Goal: Task Accomplishment & Management: Manage account settings

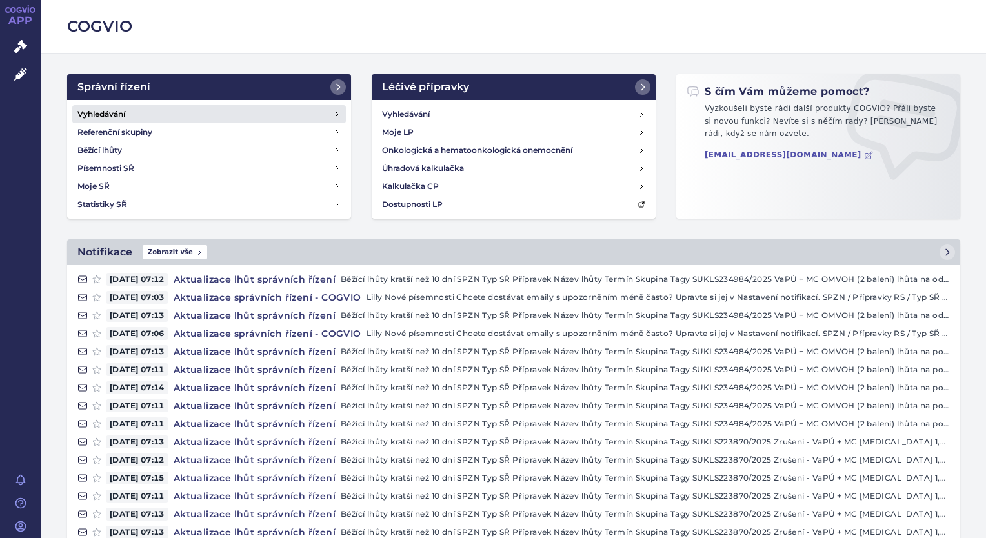
click at [134, 107] on link "Vyhledávání" at bounding box center [209, 114] width 274 height 18
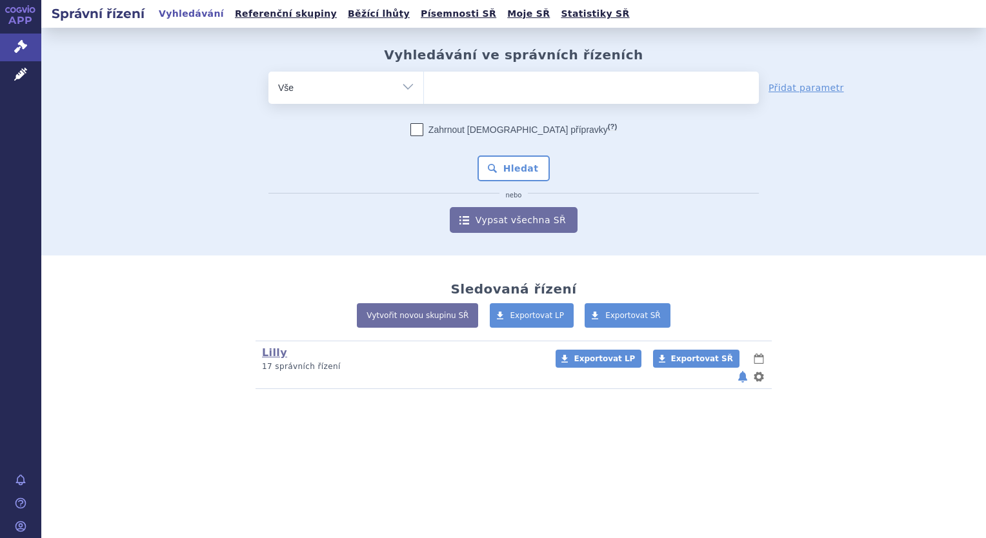
click at [480, 92] on ul at bounding box center [591, 85] width 335 height 27
click at [424, 92] on select at bounding box center [423, 87] width 1 height 32
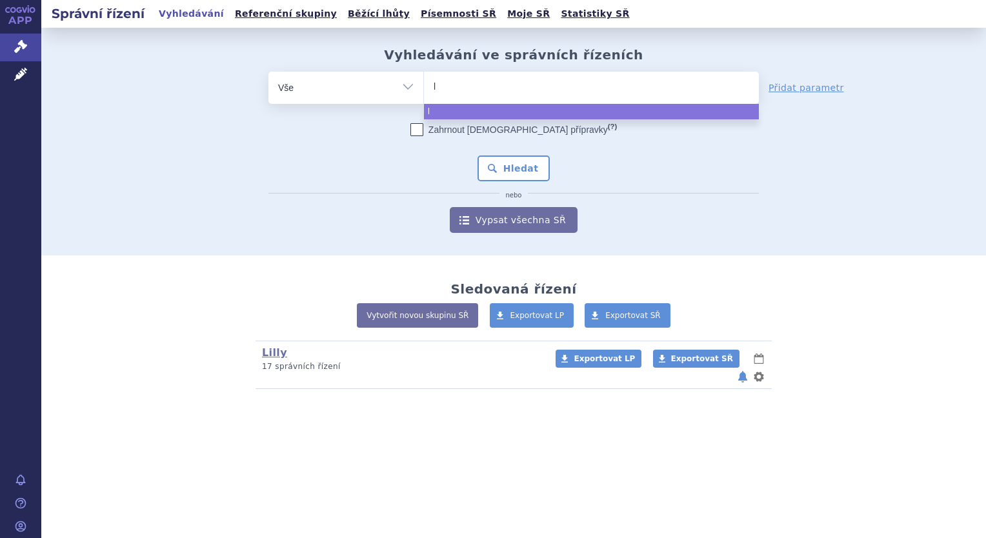
type input "li"
type input "lill"
type input "lil"
type input "li"
type input "lil"
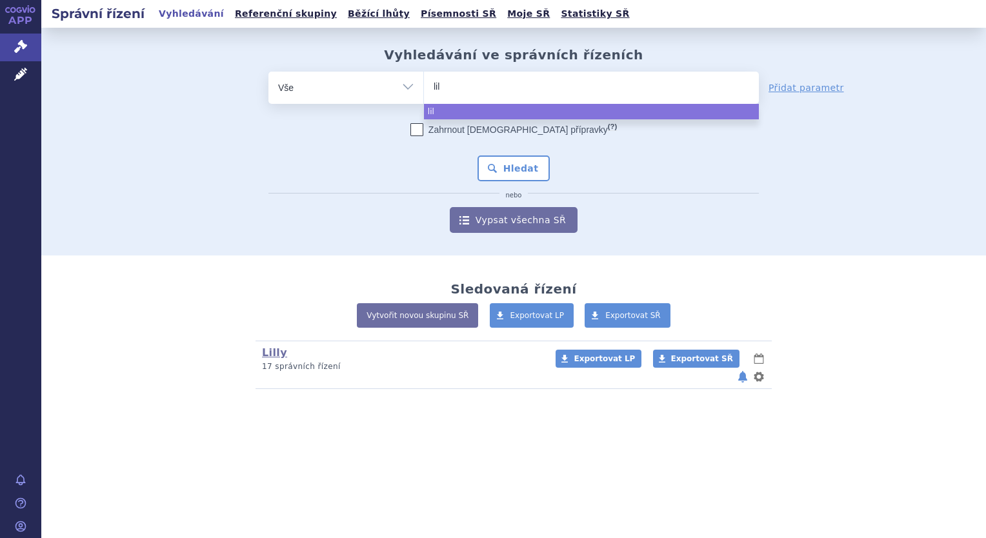
type input "lily"
type input "lil"
type input "lill"
type input "lilly"
select select "lilly"
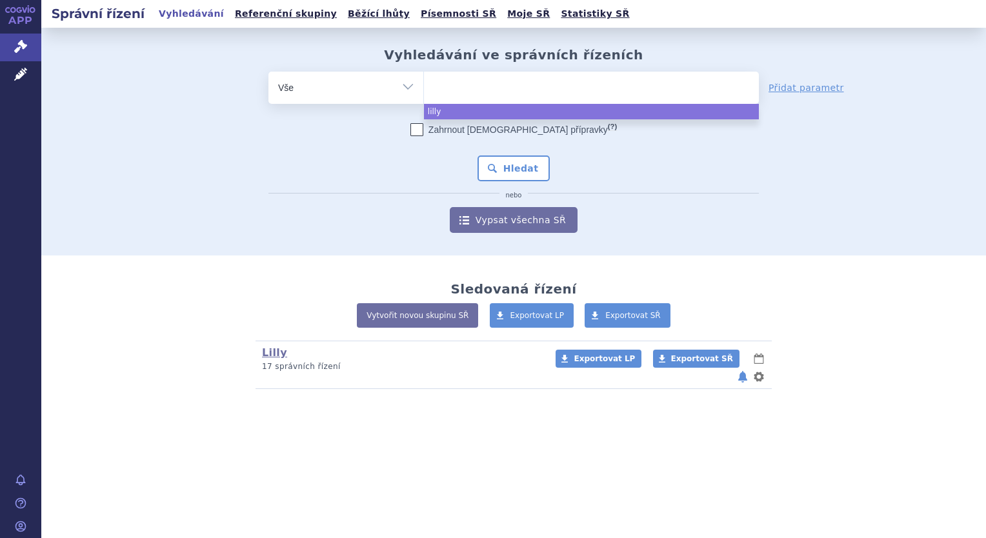
drag, startPoint x: 405, startPoint y: 82, endPoint x: 403, endPoint y: 92, distance: 9.9
click at [405, 82] on select "Vše Spisová značka Typ SŘ Přípravek/SUKL kód Účastník/Držitel" at bounding box center [346, 86] width 155 height 29
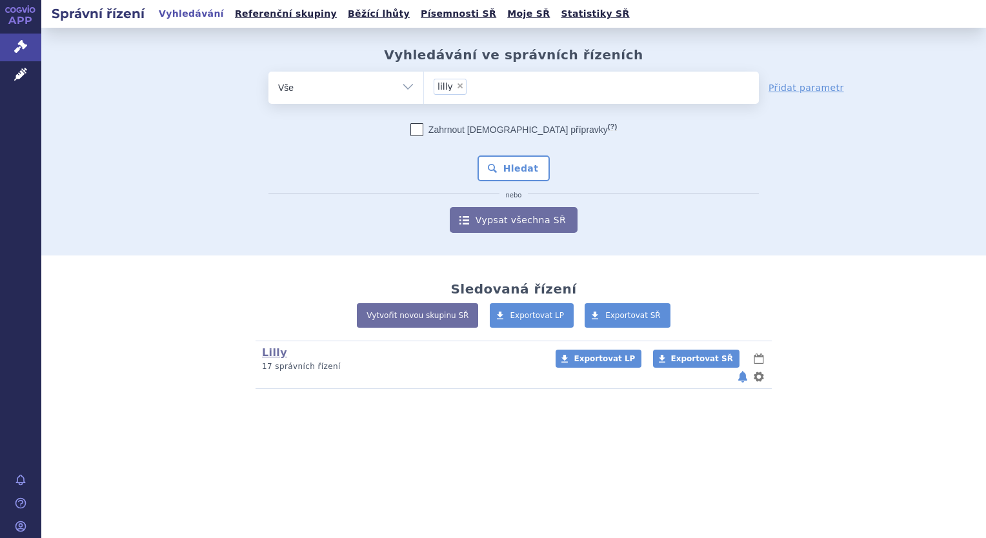
click at [401, 89] on select "Vše Spisová značka Typ SŘ Přípravek/SUKL kód Účastník/Držitel" at bounding box center [346, 86] width 155 height 29
select select "filter-tag"
click at [269, 72] on select "Vše Spisová značka Typ SŘ Přípravek/SUKL kód Účastník/Držitel" at bounding box center [346, 86] width 155 height 29
click at [485, 74] on ul at bounding box center [591, 85] width 335 height 27
click at [424, 74] on select at bounding box center [423, 87] width 1 height 32
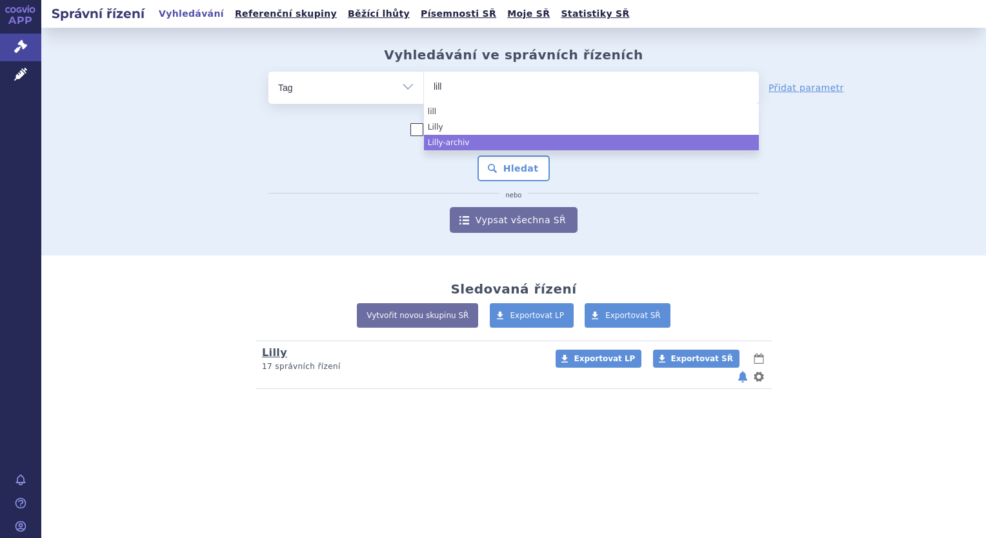
type input "lill"
select select "40465090-adc9-446b-b93f-a275cf1f93d7"
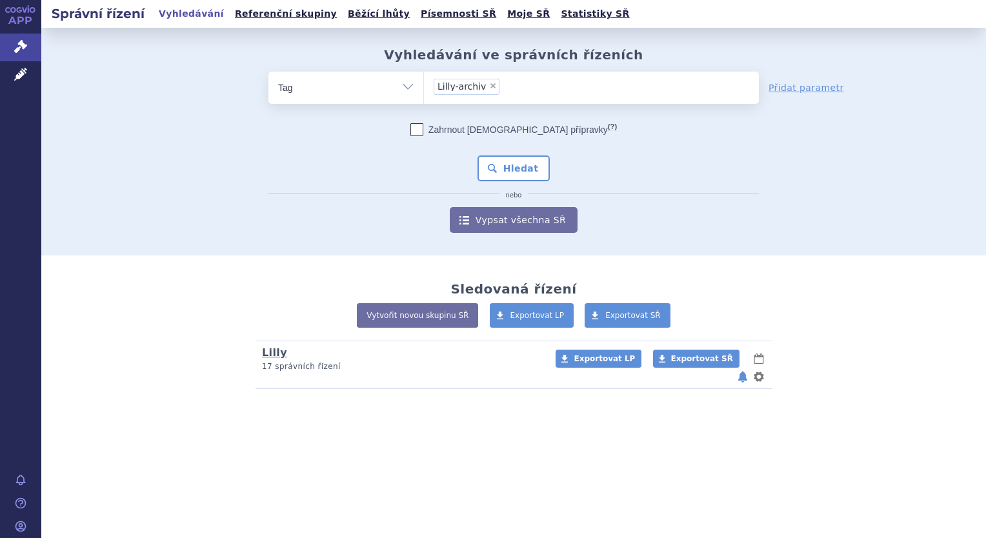
click at [272, 354] on link "Lilly" at bounding box center [274, 353] width 25 height 12
click at [444, 93] on ul at bounding box center [591, 85] width 335 height 27
click at [424, 93] on select at bounding box center [423, 87] width 1 height 32
click at [390, 91] on select "Vše Spisová značka Typ SŘ Přípravek/SUKL kód Účastník/Držitel" at bounding box center [346, 86] width 155 height 29
select select "filter-tag"
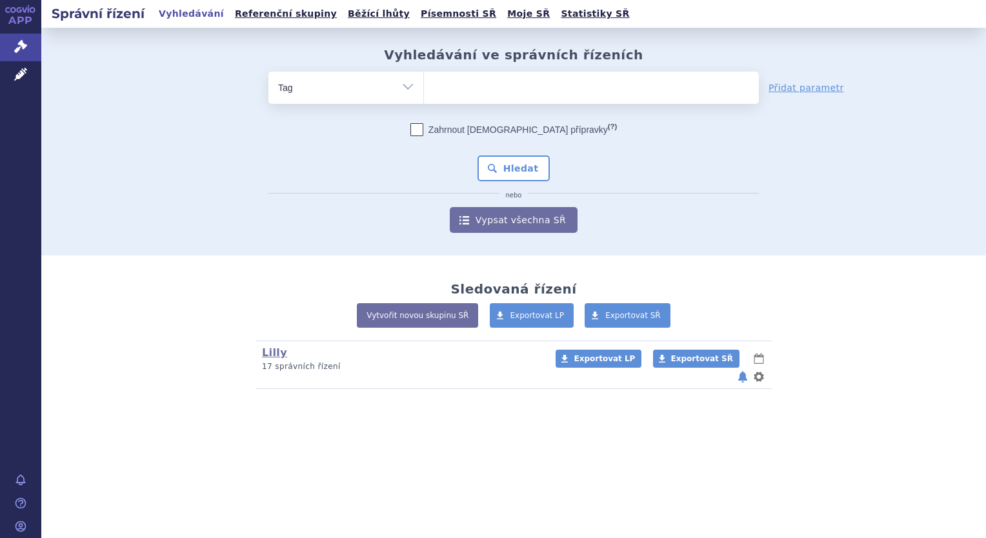
click at [269, 72] on select "Vše Spisová značka Typ SŘ Přípravek/SUKL kód Účastník/Držitel" at bounding box center [346, 86] width 155 height 29
click at [500, 79] on ul at bounding box center [591, 85] width 335 height 27
click at [424, 79] on select at bounding box center [423, 87] width 1 height 32
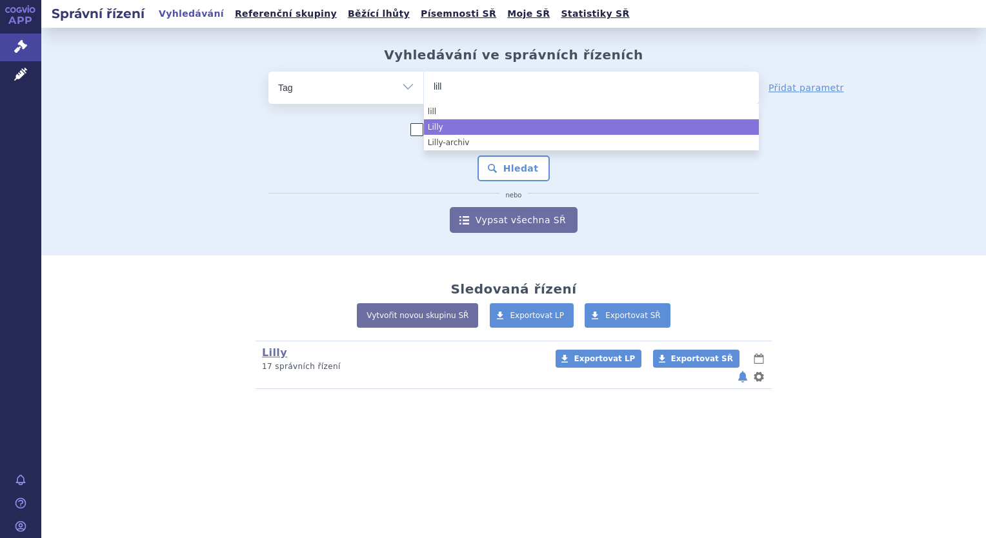
type input "lill"
select select "6da74f4d-bec6-4ac0-a456-051e2022adb8"
type input "konk"
type input "revize"
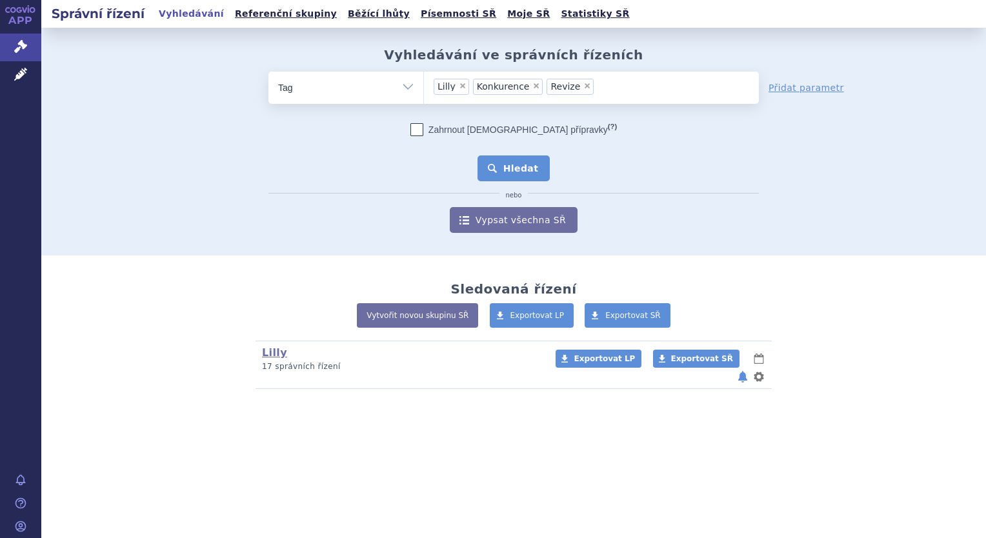
click at [514, 172] on button "Hledat" at bounding box center [514, 169] width 73 height 26
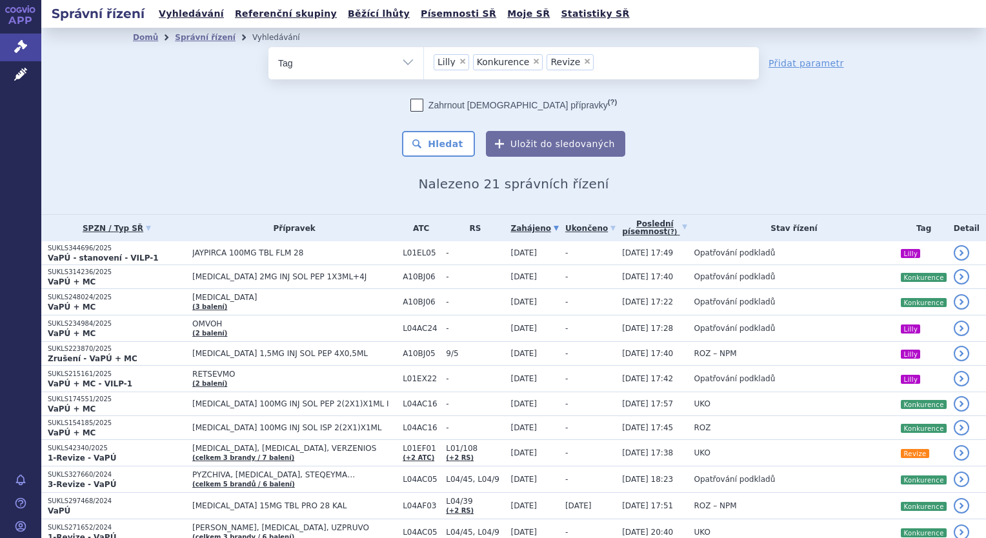
click at [533, 61] on span "×" at bounding box center [537, 61] width 8 height 8
click at [424, 61] on select "Lilly Konkurence Revize" at bounding box center [423, 62] width 1 height 32
click at [446, 143] on button "Hledat" at bounding box center [438, 144] width 73 height 26
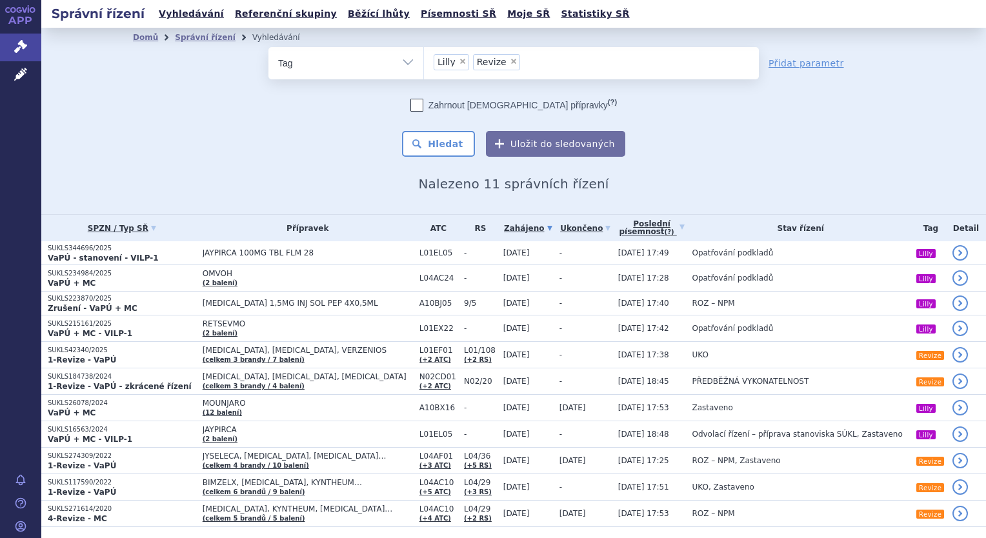
click at [119, 199] on div "Domů Správní řízení Vyhledávání Vyhledávání ve správních řízeních odstranit Vše…" at bounding box center [513, 121] width 945 height 187
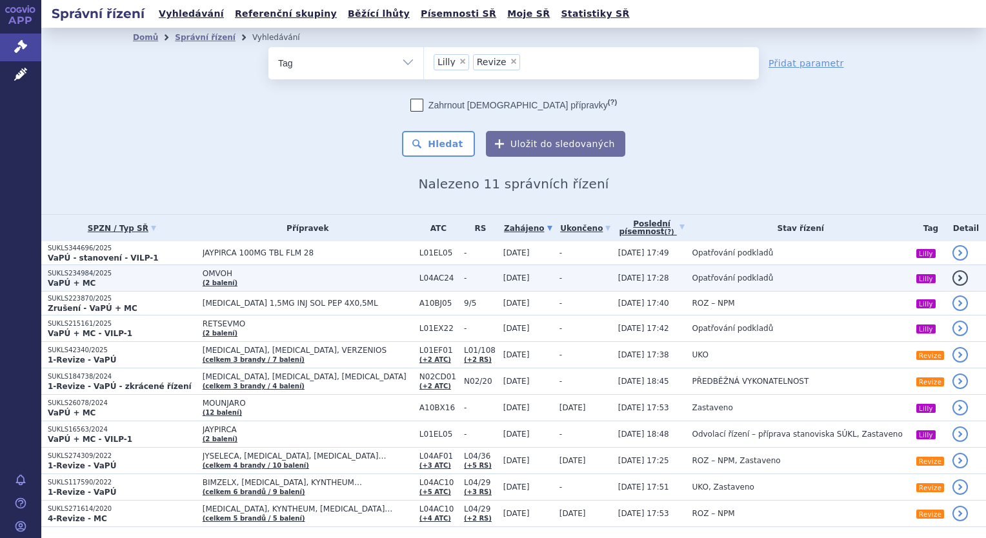
drag, startPoint x: 185, startPoint y: 218, endPoint x: 134, endPoint y: 286, distance: 84.8
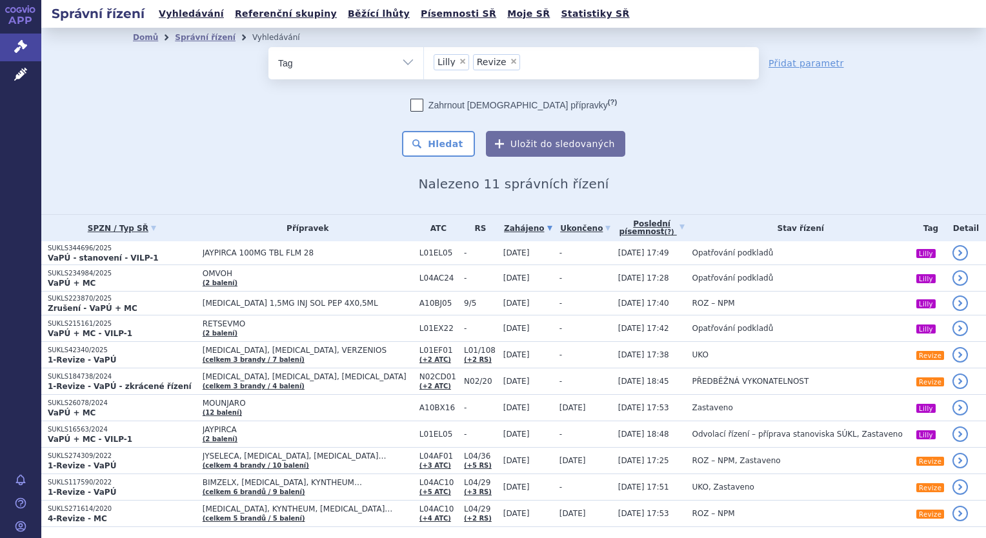
drag, startPoint x: 134, startPoint y: 286, endPoint x: 11, endPoint y: 318, distance: 127.4
click at [11, 318] on div "APP Správní řízení Léčivé přípravky Notifikace Nápověda Bálint Pásztor" at bounding box center [20, 269] width 41 height 538
drag, startPoint x: 833, startPoint y: 226, endPoint x: 717, endPoint y: 192, distance: 120.3
click at [717, 192] on div "Domů Správní řízení Vyhledávání Vyhledávání ve správních řízeních odstranit Vše…" at bounding box center [513, 121] width 945 height 187
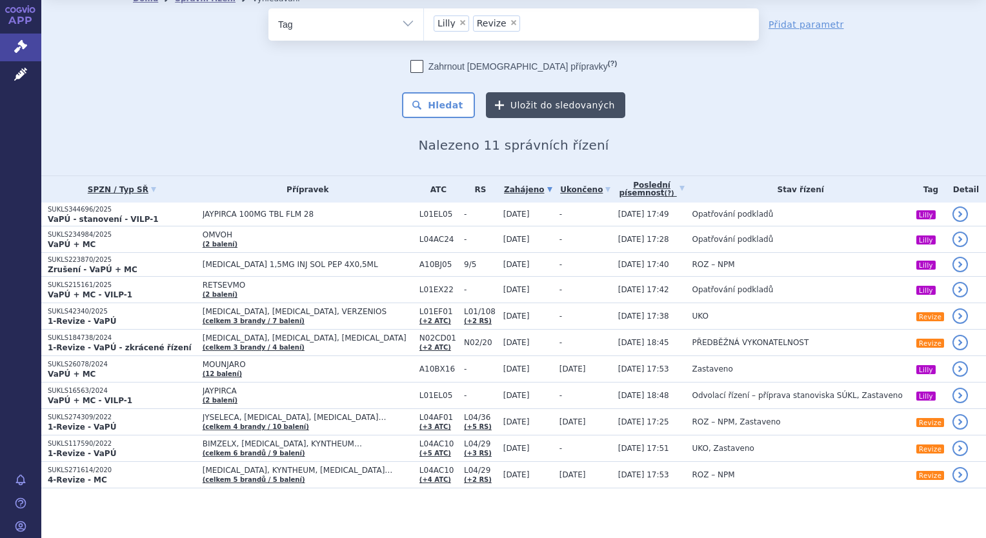
click at [492, 100] on button "Uložit do sledovaných" at bounding box center [555, 105] width 139 height 26
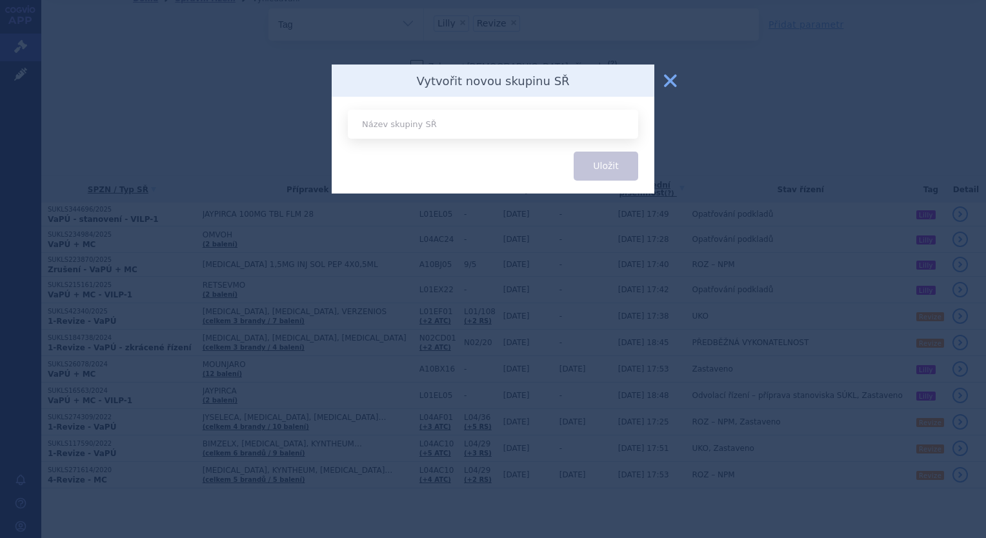
click at [675, 77] on button "zavřít" at bounding box center [671, 81] width 26 height 26
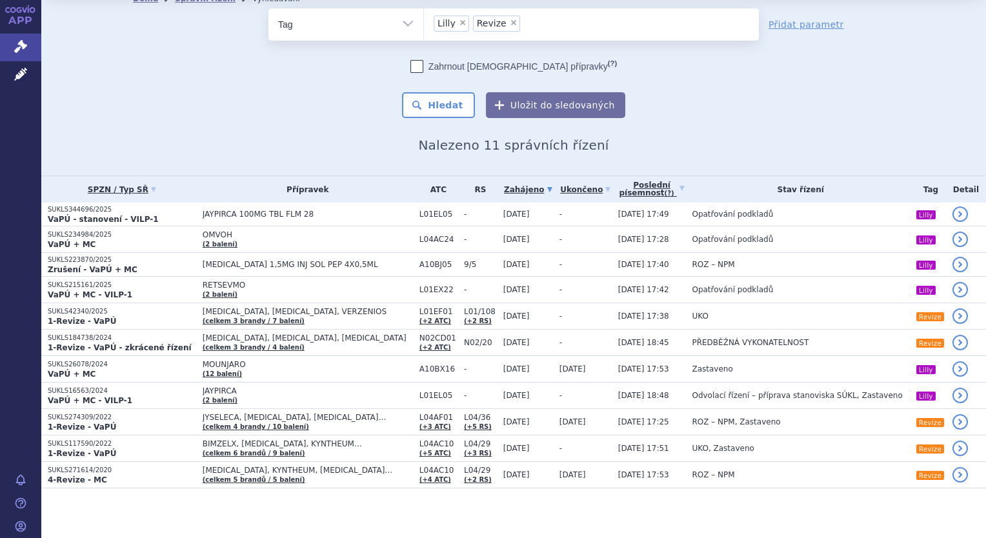
drag, startPoint x: 69, startPoint y: 192, endPoint x: 261, endPoint y: 107, distance: 209.5
click at [261, 107] on div "odstranit Vše Spisová značka Typ SŘ" at bounding box center [514, 63] width 762 height 110
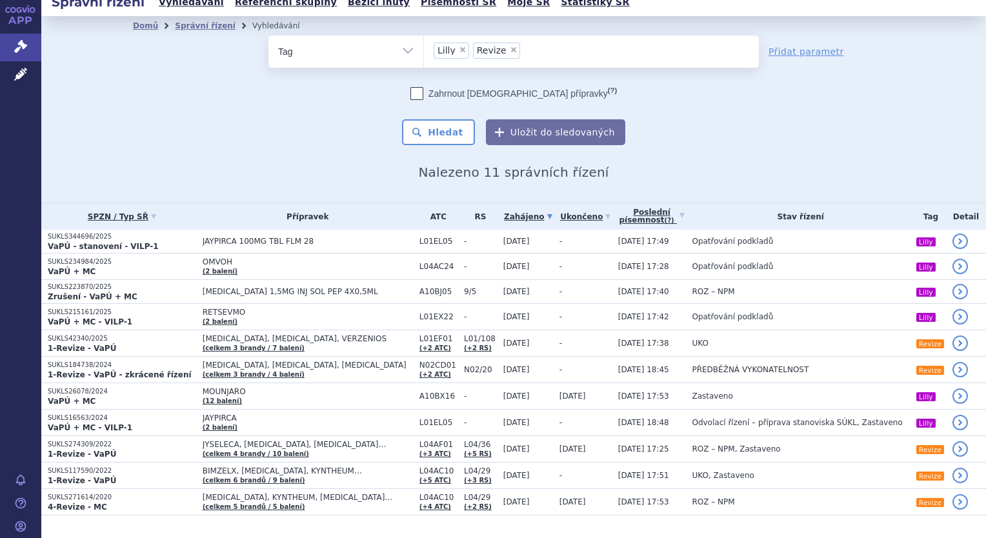
scroll to position [0, 0]
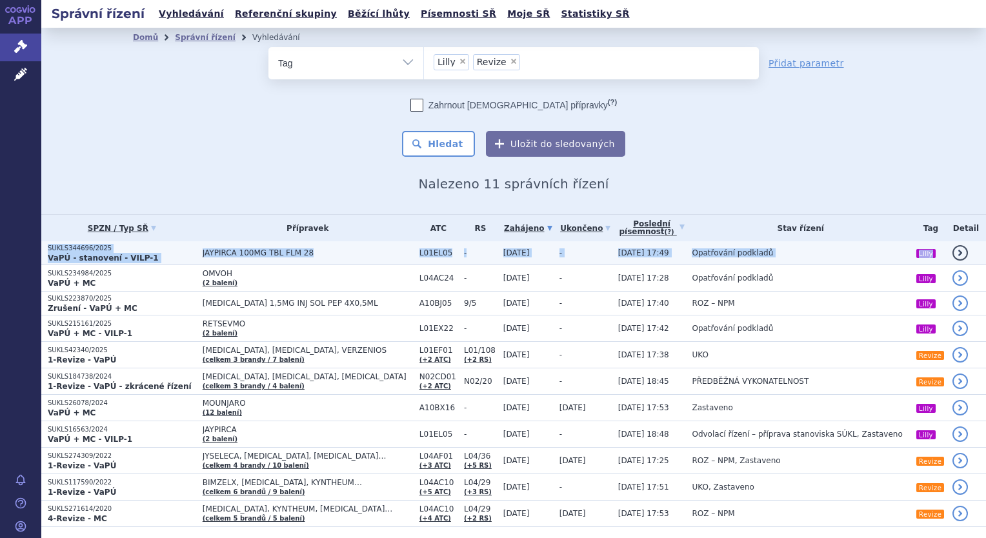
drag, startPoint x: 934, startPoint y: 253, endPoint x: 41, endPoint y: 249, distance: 892.7
click at [41, 249] on tr "SUKLS344696/2025 VaPÚ - stanovení - VILP-1 JAYPIRCA 100MG TBL FLM 28 L01EL05 - …" at bounding box center [513, 253] width 945 height 24
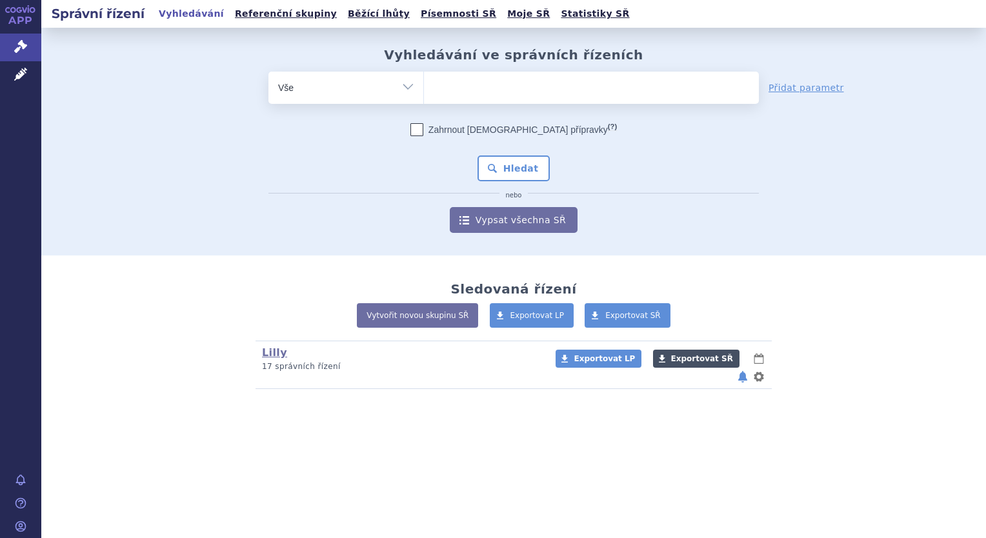
click at [681, 360] on span "Exportovat SŘ" at bounding box center [702, 358] width 62 height 9
click at [614, 224] on div "Zahrnout [DEMOGRAPHIC_DATA] přípravky (?) * Pozor, hledání dle vyhledávacího pa…" at bounding box center [514, 178] width 491 height 110
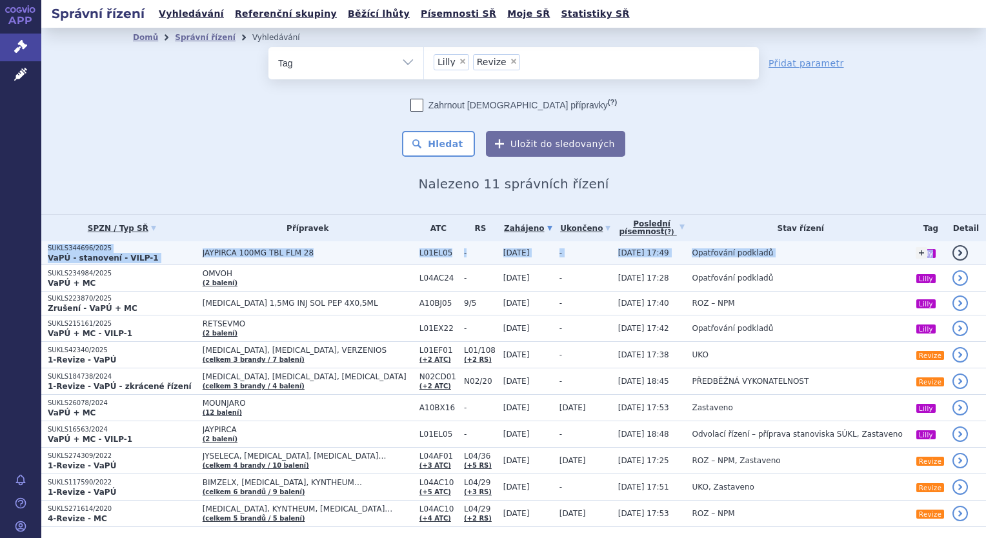
drag, startPoint x: 46, startPoint y: 247, endPoint x: 924, endPoint y: 255, distance: 877.9
click at [924, 255] on tr "SUKLS344696/2025 VaPÚ - stanovení - VILP-1 JAYPIRCA 100MG TBL FLM 28 L01EL05 - …" at bounding box center [513, 253] width 945 height 24
copy tr "SUKLS344696/2025 VaPÚ - stanovení - VILP-1 JAYPIRCA 100MG TBL FLM 28 L01EL05 - …"
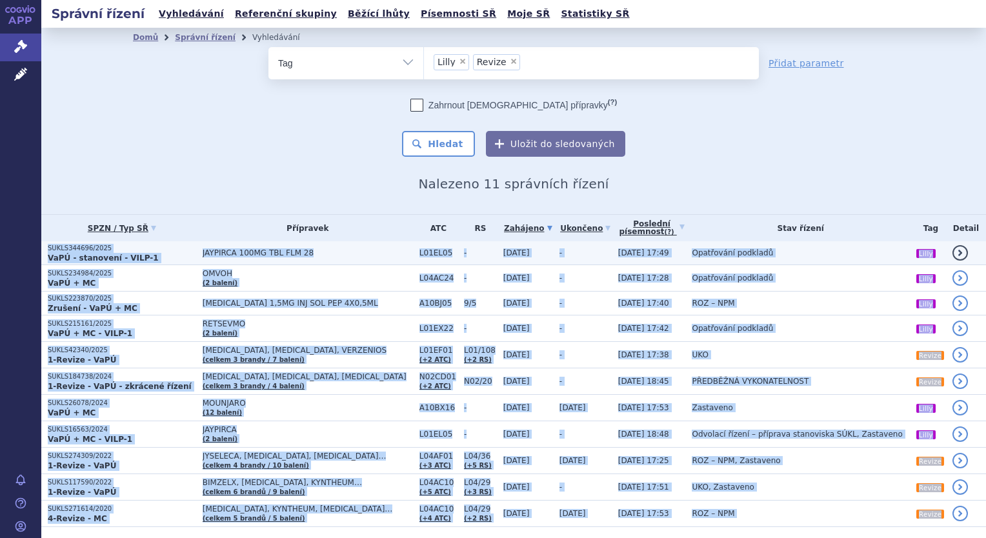
scroll to position [39, 0]
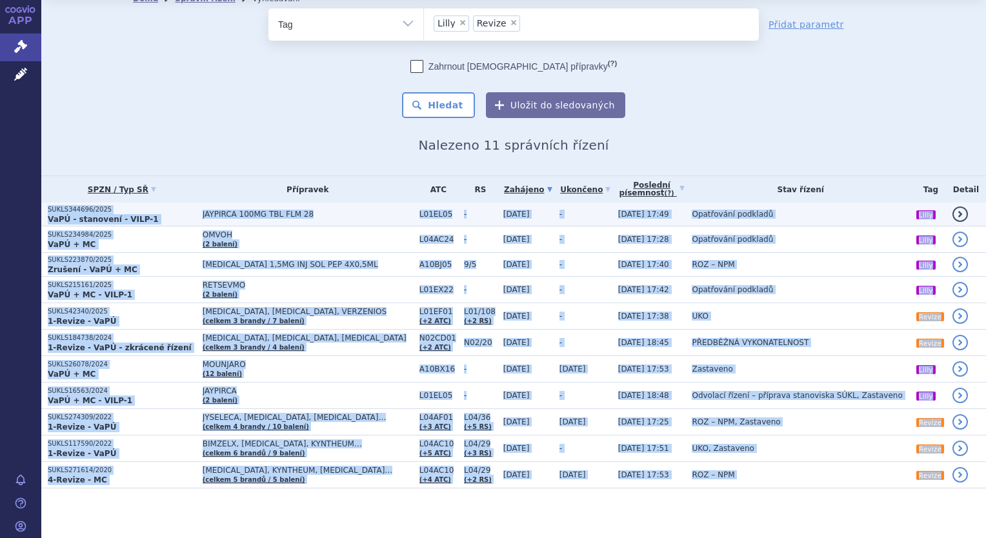
copy body "SUKLS344696/2025 VaPÚ - stanovení - VILP-1 JAYPIRCA 100MG TBL FLM 28 L01EL05 - …"
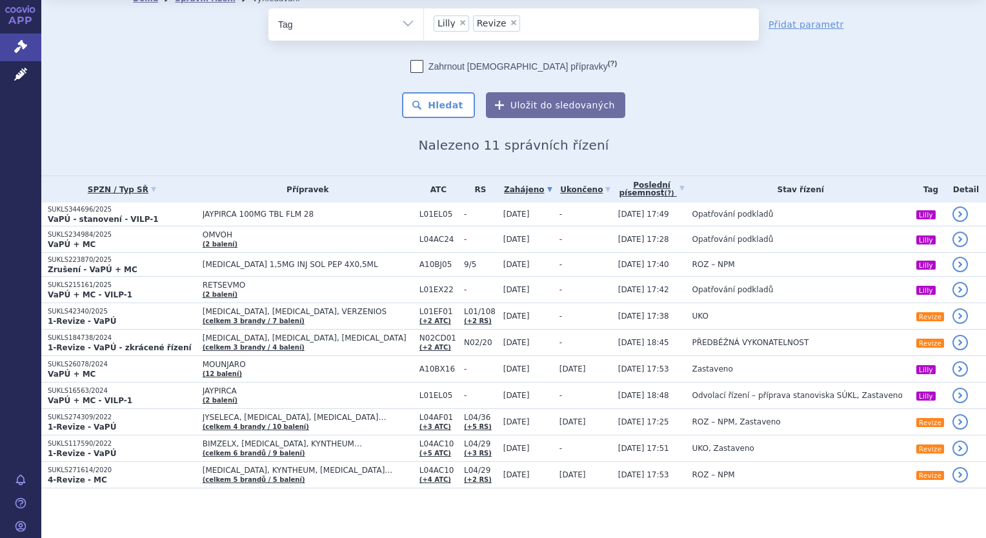
click at [818, 132] on div "Domů Správní řízení Vyhledávání Vyhledávání ve správních řízeních odstranit Vše…" at bounding box center [513, 80] width 813 height 145
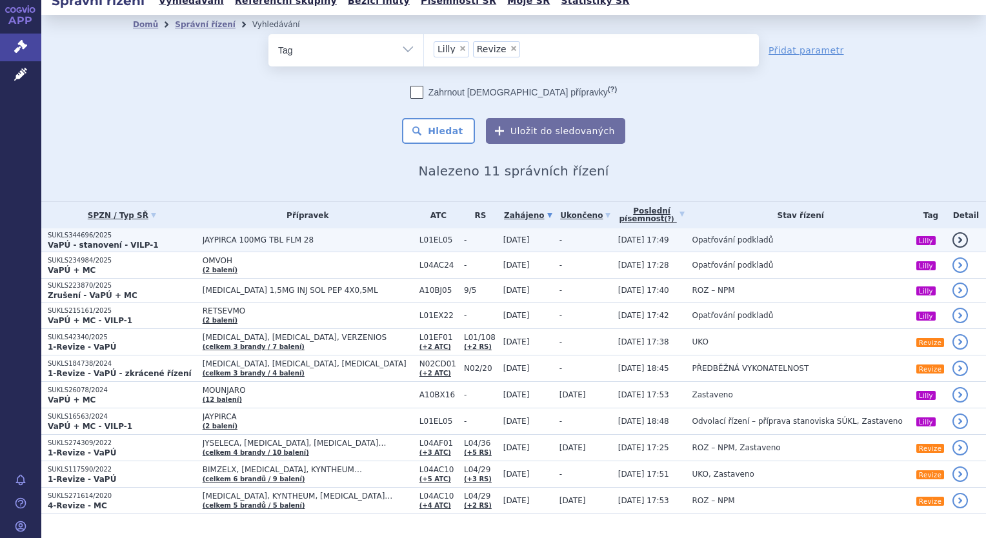
scroll to position [0, 0]
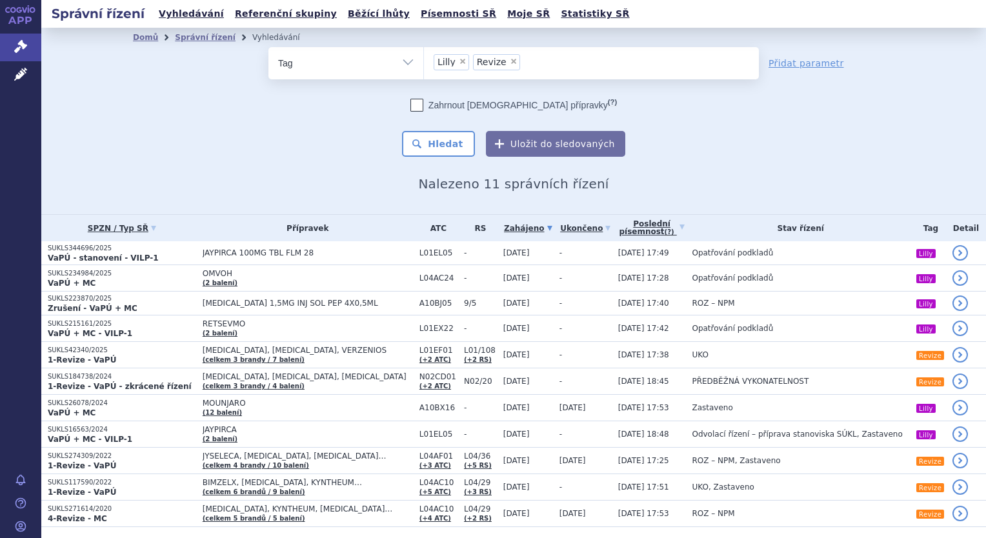
click at [546, 64] on ul "× Lilly × Revize" at bounding box center [591, 61] width 335 height 28
click at [424, 64] on select "Lilly Revize" at bounding box center [423, 62] width 1 height 32
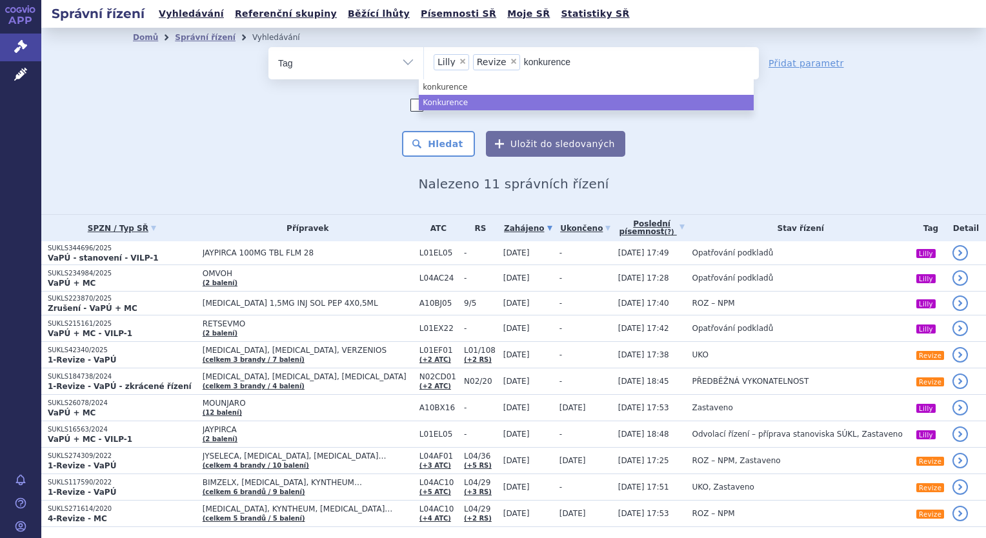
type input "konkurence"
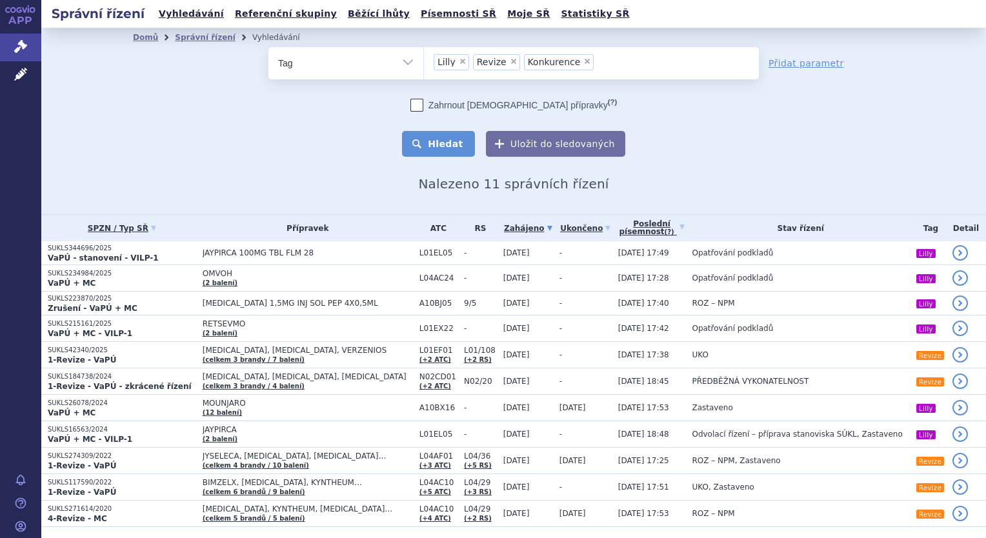
click at [458, 143] on button "Hledat" at bounding box center [438, 144] width 73 height 26
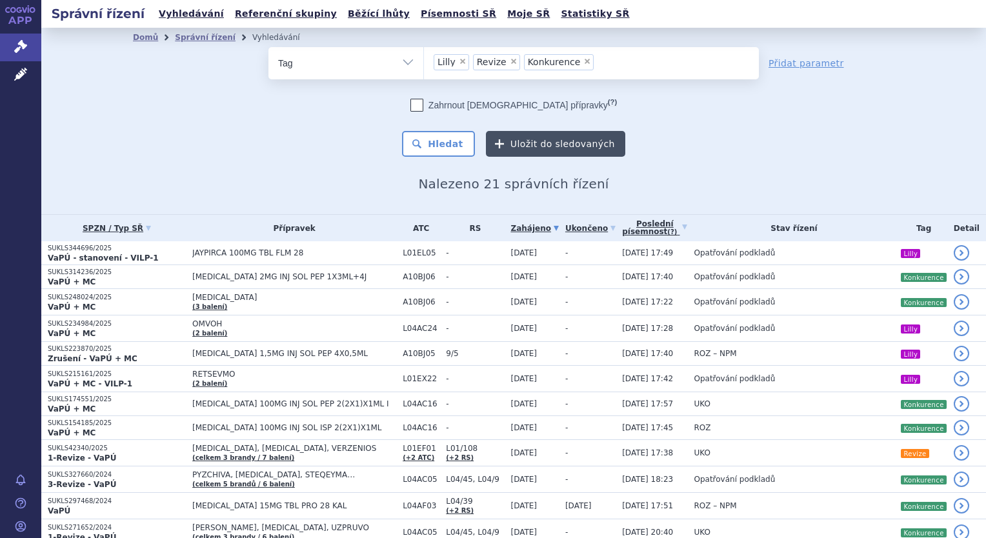
click at [492, 147] on button "Uložit do sledovaných" at bounding box center [555, 144] width 139 height 26
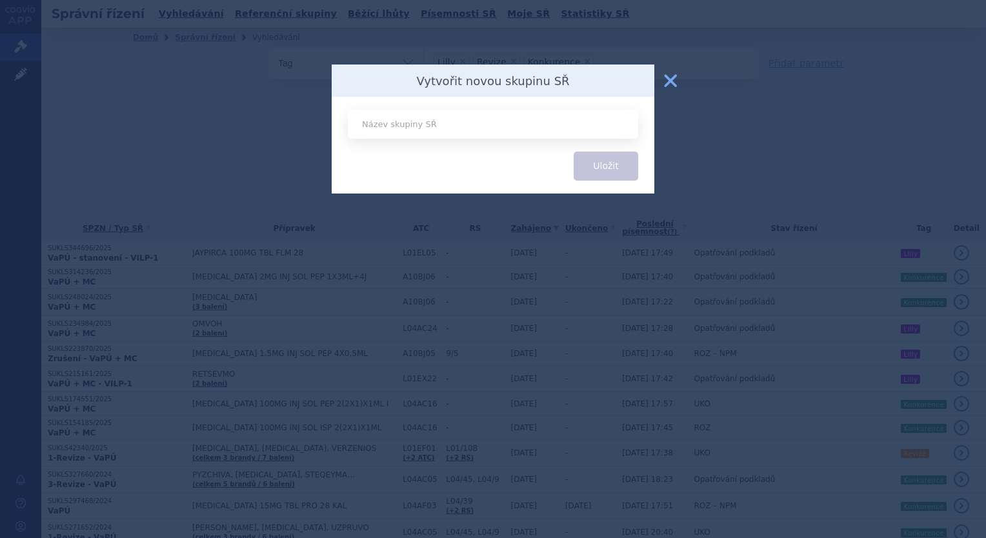
click at [485, 128] on input "text" at bounding box center [493, 124] width 290 height 29
type input "Ř"
type input "SŘ 9/2025"
click at [574, 152] on button "Uložit" at bounding box center [606, 166] width 65 height 29
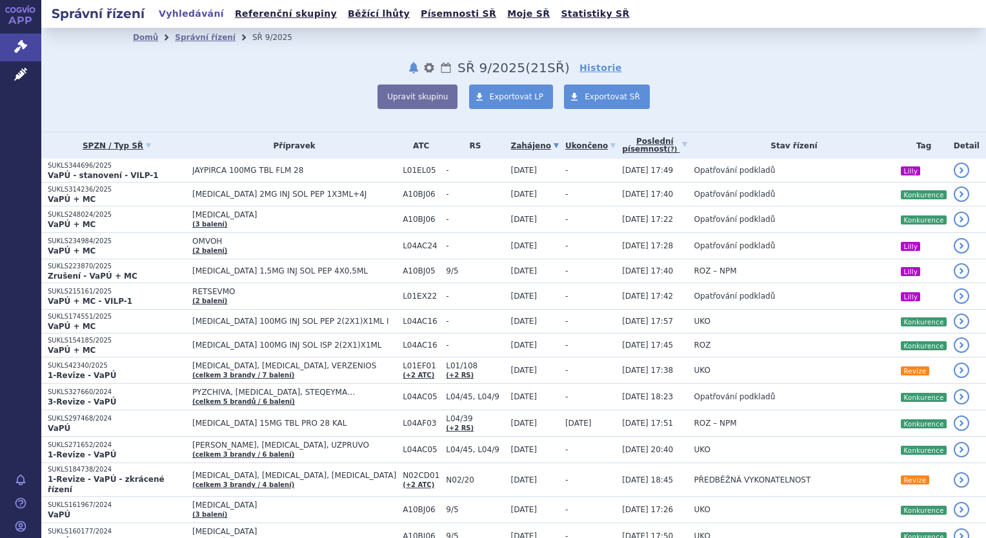
click at [188, 12] on link "Vyhledávání" at bounding box center [191, 13] width 73 height 17
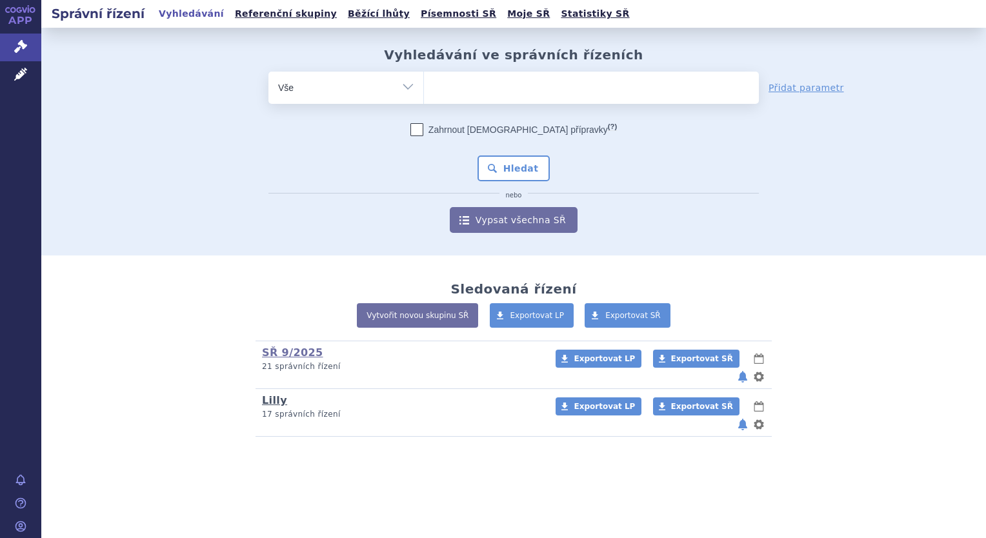
click at [272, 394] on link "Lilly" at bounding box center [274, 400] width 25 height 12
click at [284, 352] on link "SŘ 9/2025" at bounding box center [292, 353] width 61 height 12
click at [276, 394] on link "Lilly" at bounding box center [274, 400] width 25 height 12
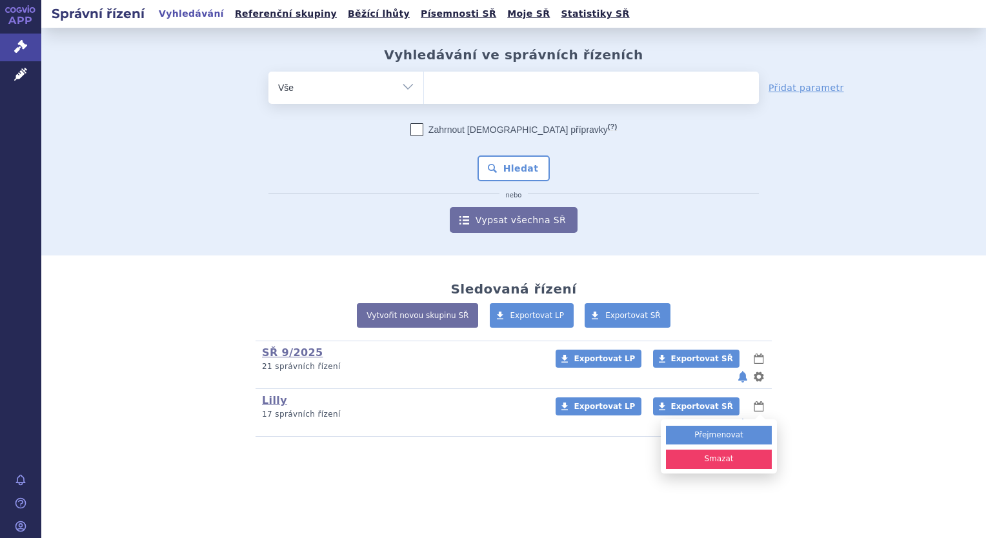
click at [744, 450] on button "Smazat" at bounding box center [719, 459] width 106 height 19
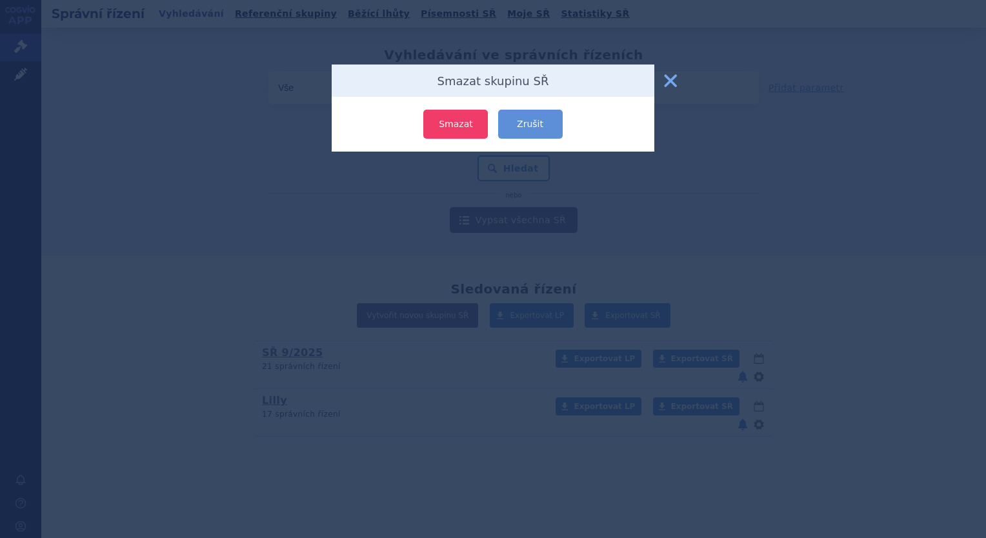
click at [463, 121] on button "Smazat" at bounding box center [455, 124] width 65 height 29
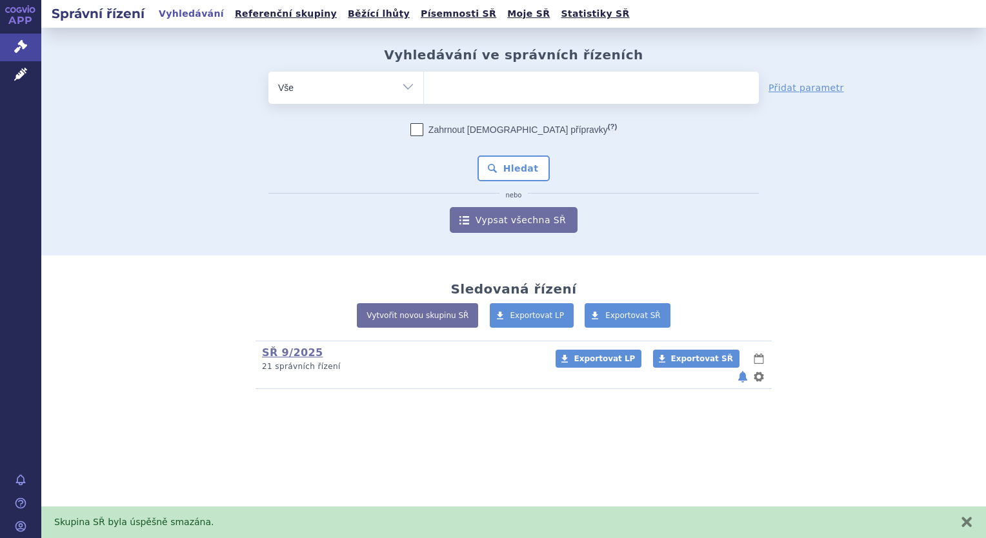
click at [357, 416] on section "Vyhledávání ve správních řízeních odstranit Vše Spisová značka (?) nebo" at bounding box center [513, 247] width 945 height 439
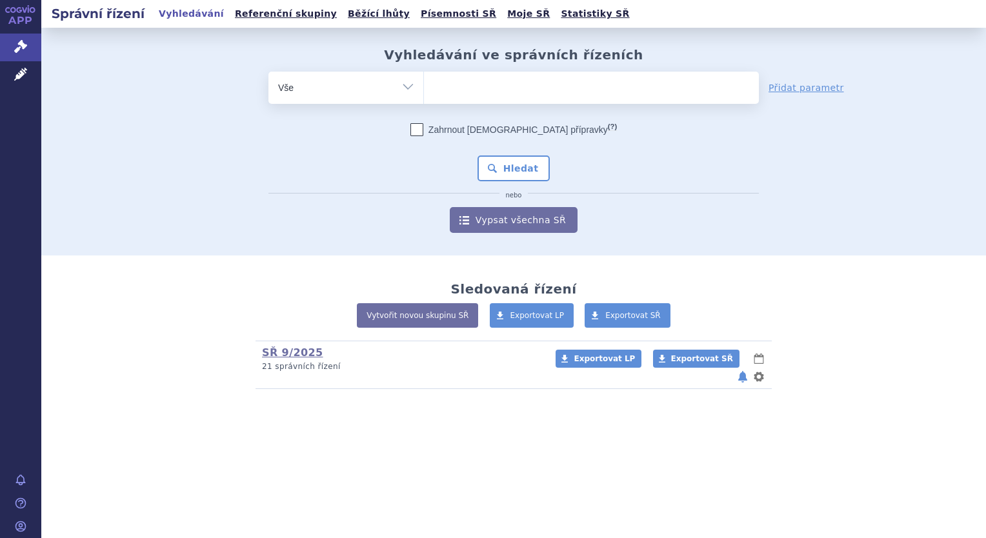
click at [472, 93] on ul at bounding box center [591, 85] width 335 height 27
click at [424, 93] on select at bounding box center [423, 87] width 1 height 32
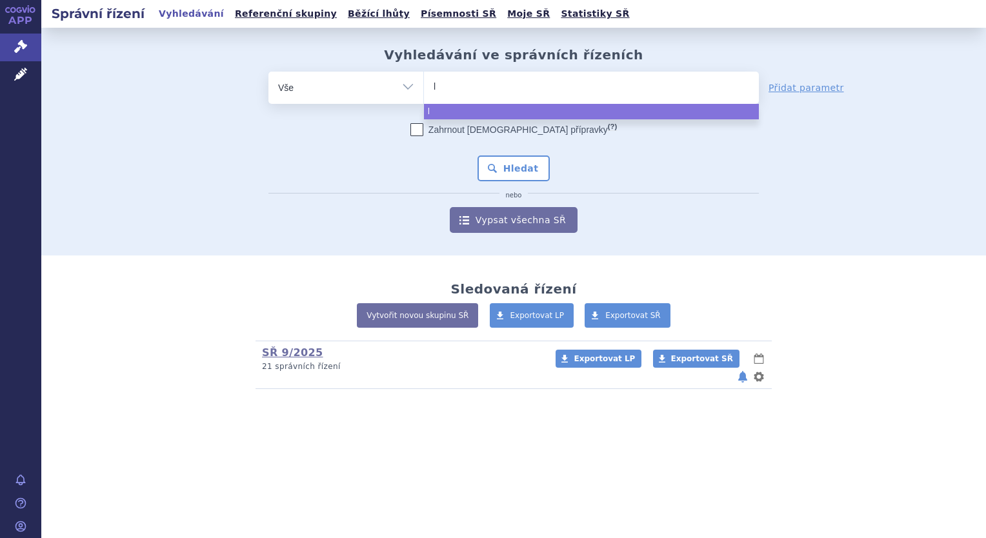
type input "le"
type input "leq"
type input "leqem"
type input "leqemb"
type input "leqembi"
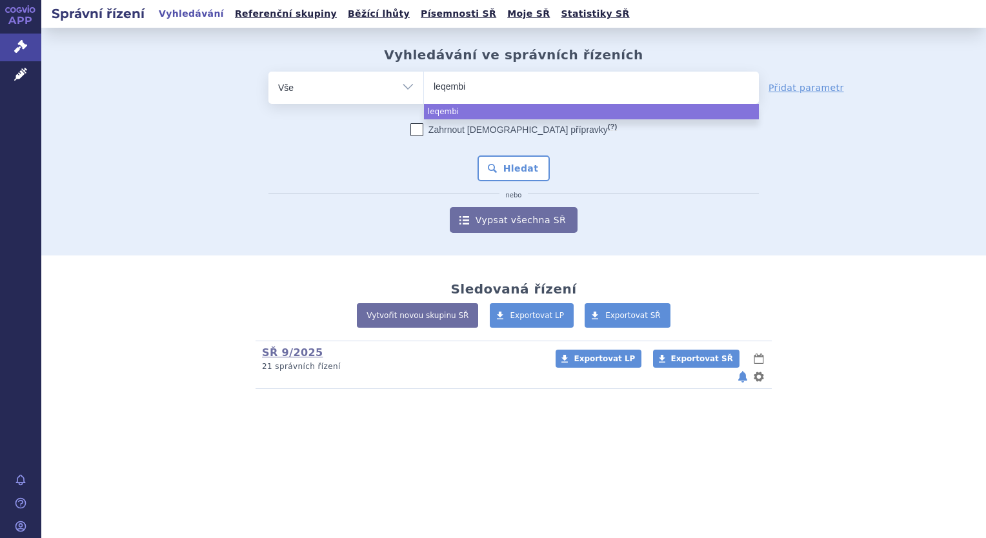
select select "leqembi"
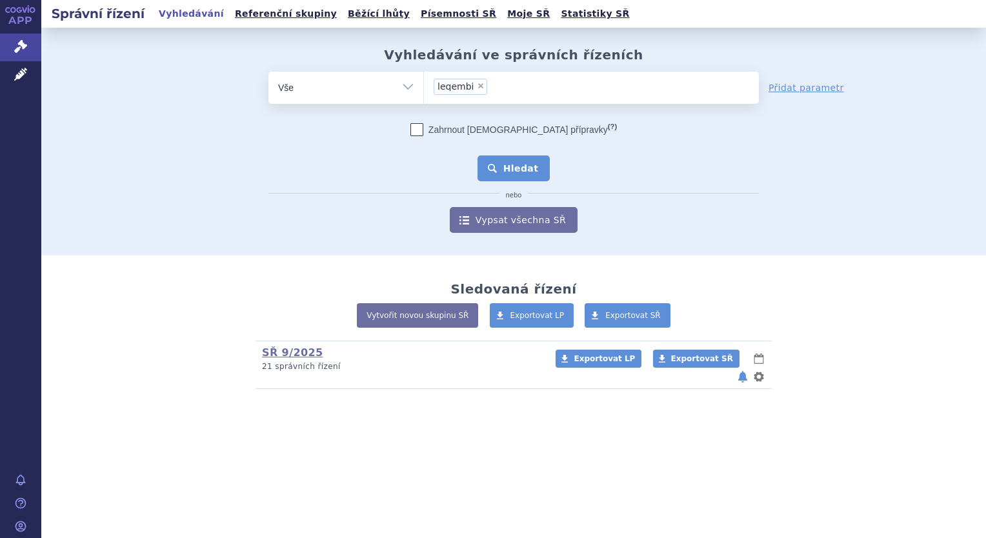
click at [536, 173] on button "Hledat" at bounding box center [514, 169] width 73 height 26
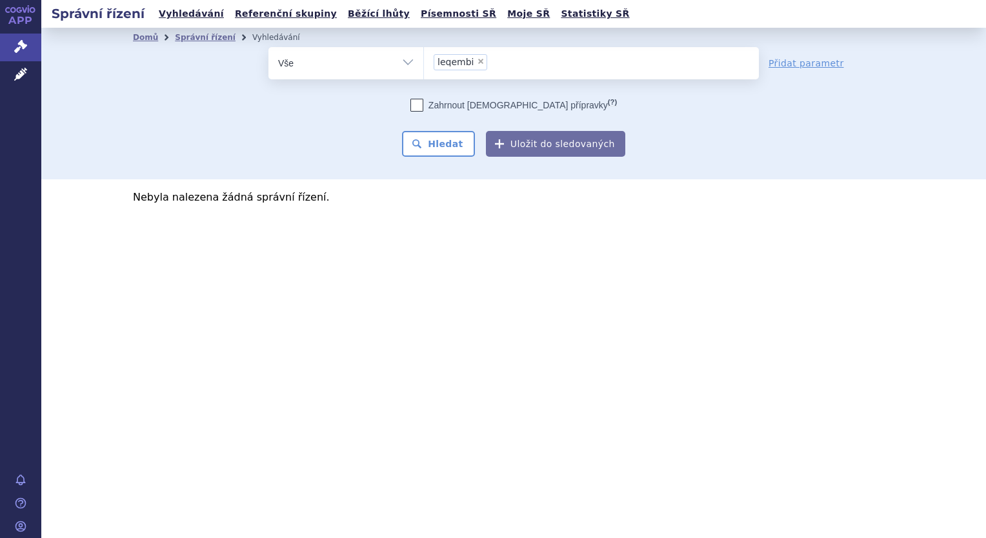
click at [477, 62] on span "×" at bounding box center [481, 61] width 8 height 8
click at [424, 62] on select "leqembi" at bounding box center [423, 62] width 1 height 32
select select
